Goal: Task Accomplishment & Management: Manage account settings

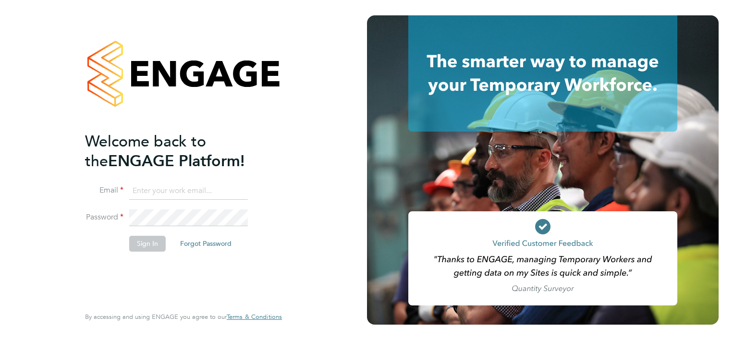
type input "[PERSON_NAME][EMAIL_ADDRESS][PERSON_NAME][DOMAIN_NAME]"
click at [134, 247] on button "Sign In" at bounding box center [147, 243] width 36 height 15
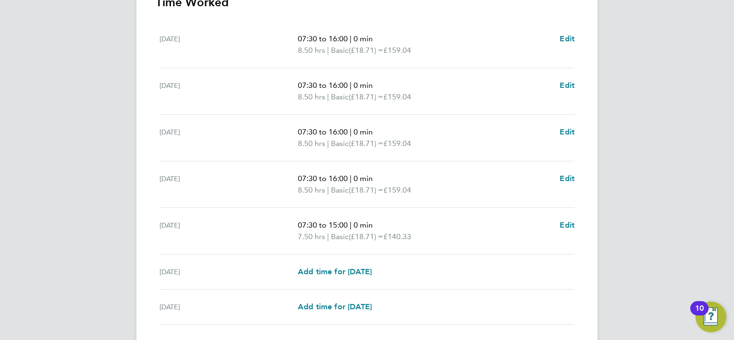
scroll to position [360, 0]
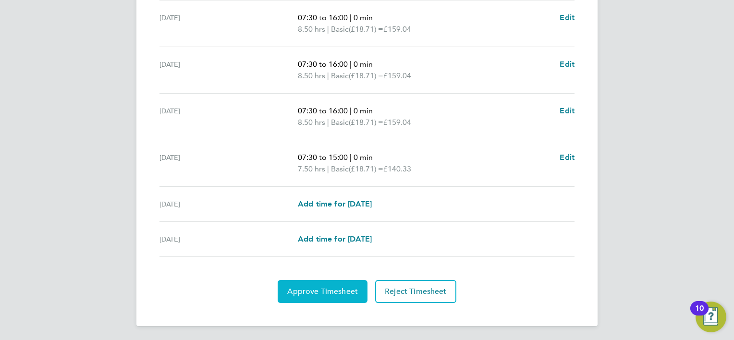
click at [324, 296] on button "Approve Timesheet" at bounding box center [323, 291] width 90 height 23
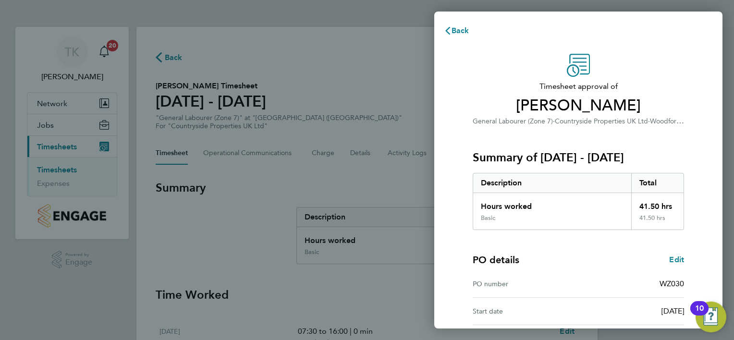
scroll to position [92, 0]
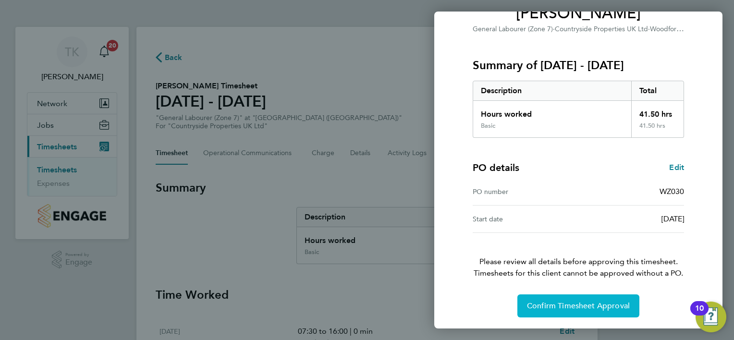
click at [555, 311] on button "Confirm Timesheet Approval" at bounding box center [578, 305] width 122 height 23
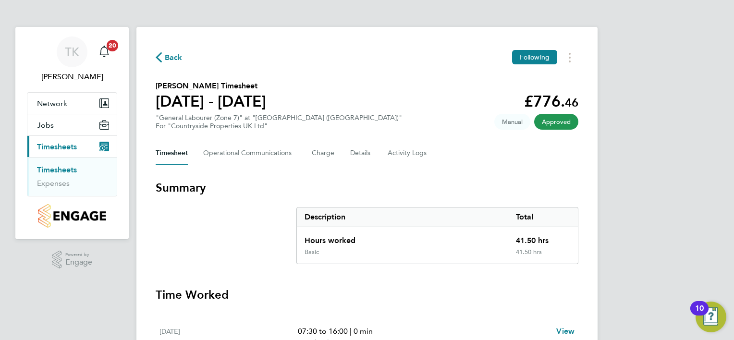
click at [66, 168] on link "Timesheets" at bounding box center [57, 169] width 40 height 9
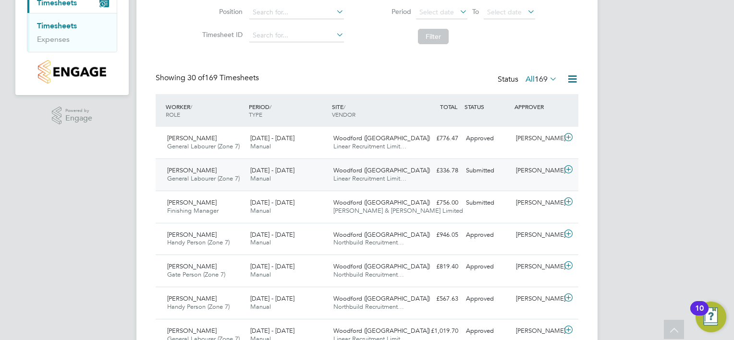
click at [182, 172] on span "[PERSON_NAME]" at bounding box center [191, 170] width 49 height 8
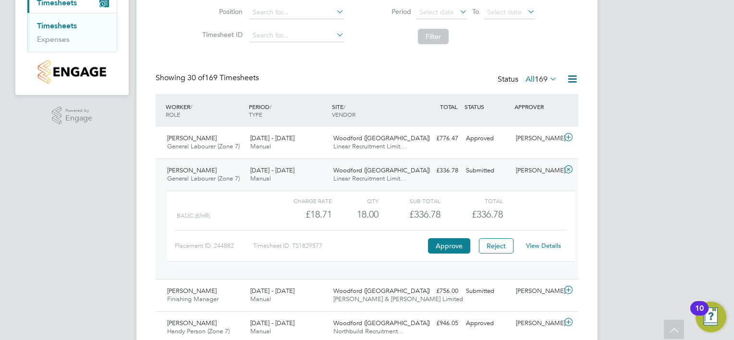
click at [539, 244] on link "View Details" at bounding box center [543, 246] width 35 height 8
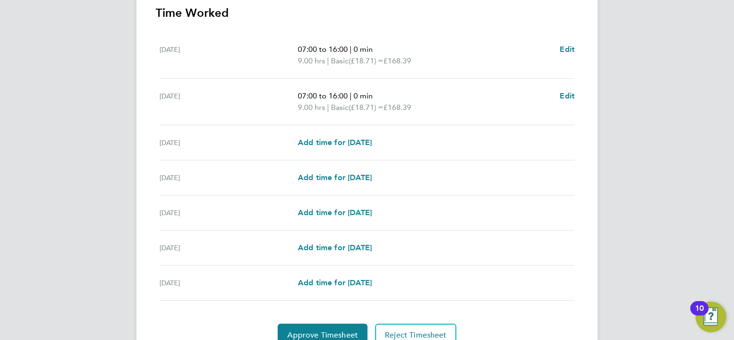
scroll to position [326, 0]
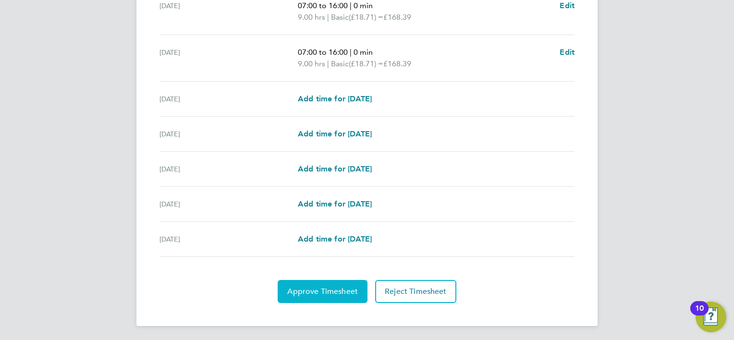
click at [314, 295] on button "Approve Timesheet" at bounding box center [323, 291] width 90 height 23
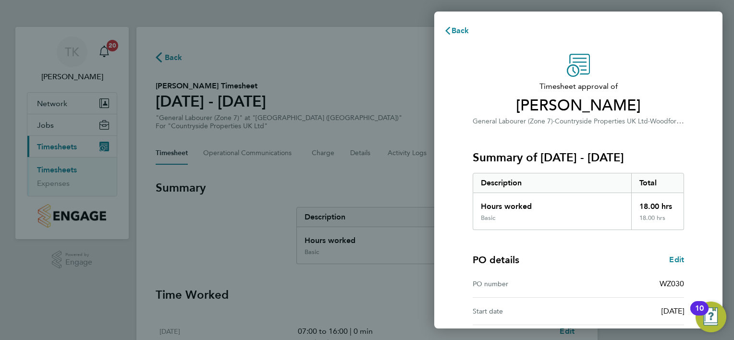
scroll to position [92, 0]
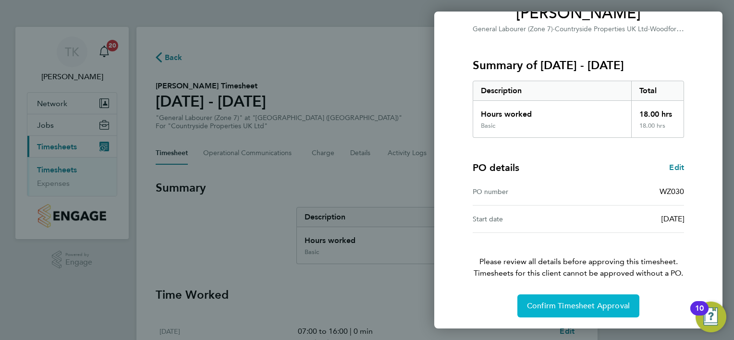
click at [577, 313] on button "Confirm Timesheet Approval" at bounding box center [578, 305] width 122 height 23
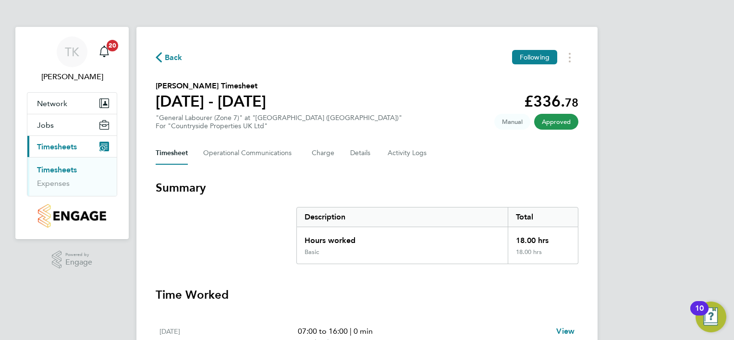
click at [62, 170] on link "Timesheets" at bounding box center [57, 169] width 40 height 9
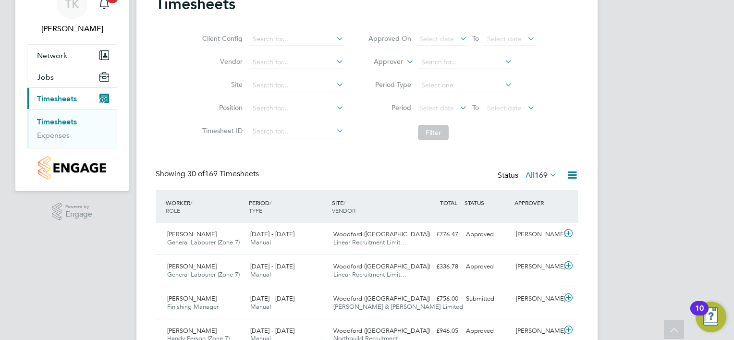
click at [525, 177] on label "All 169" at bounding box center [541, 175] width 32 height 10
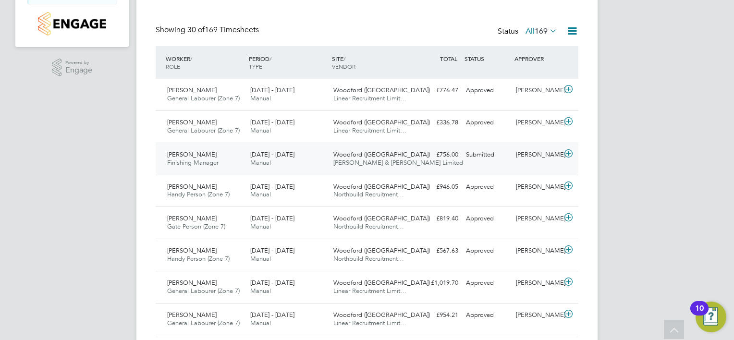
click at [196, 155] on span "[PERSON_NAME]" at bounding box center [191, 154] width 49 height 8
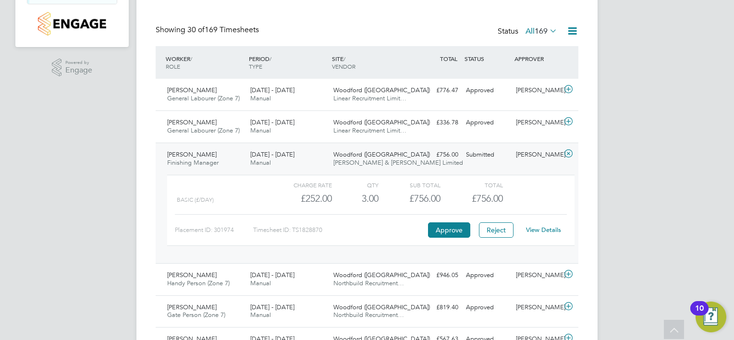
click at [549, 227] on link "View Details" at bounding box center [543, 230] width 35 height 8
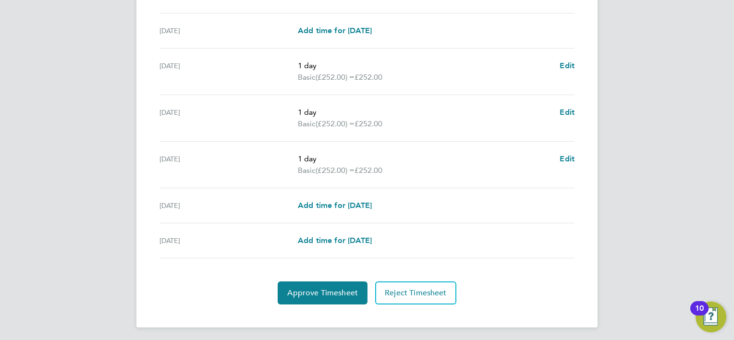
scroll to position [337, 0]
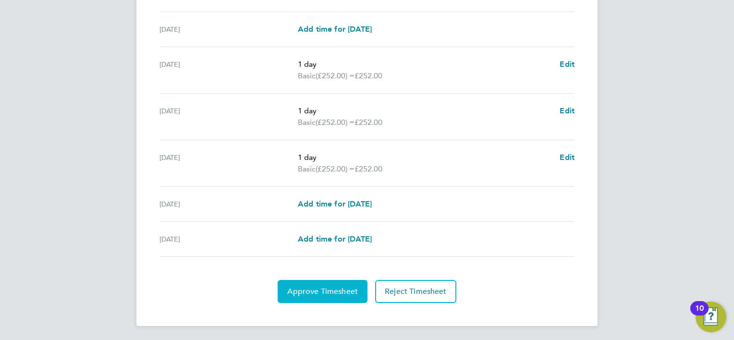
click at [344, 297] on button "Approve Timesheet" at bounding box center [323, 291] width 90 height 23
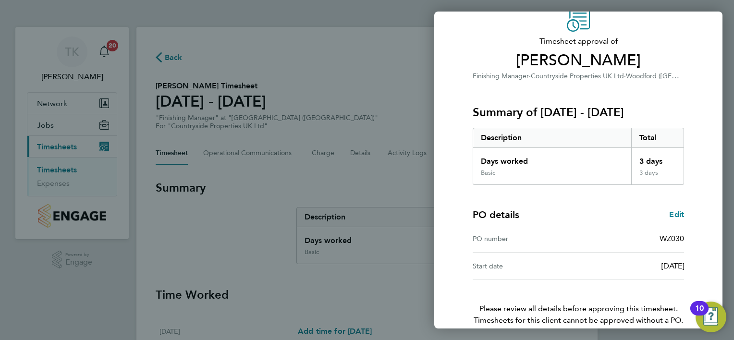
scroll to position [92, 0]
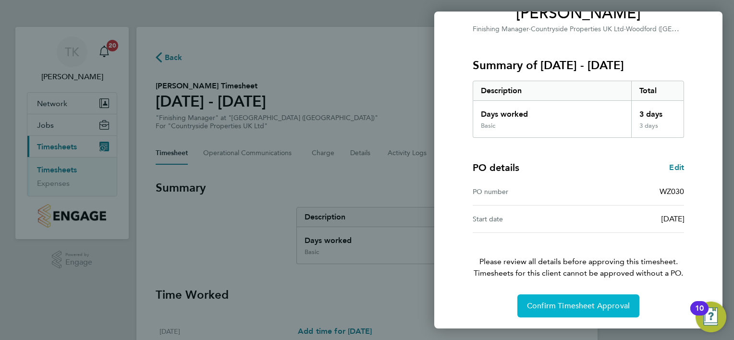
click at [568, 309] on span "Confirm Timesheet Approval" at bounding box center [578, 306] width 103 height 10
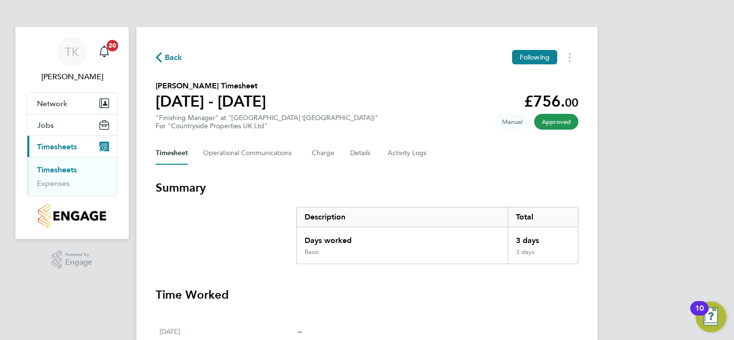
click at [56, 171] on link "Timesheets" at bounding box center [57, 169] width 40 height 9
